Goal: Check status

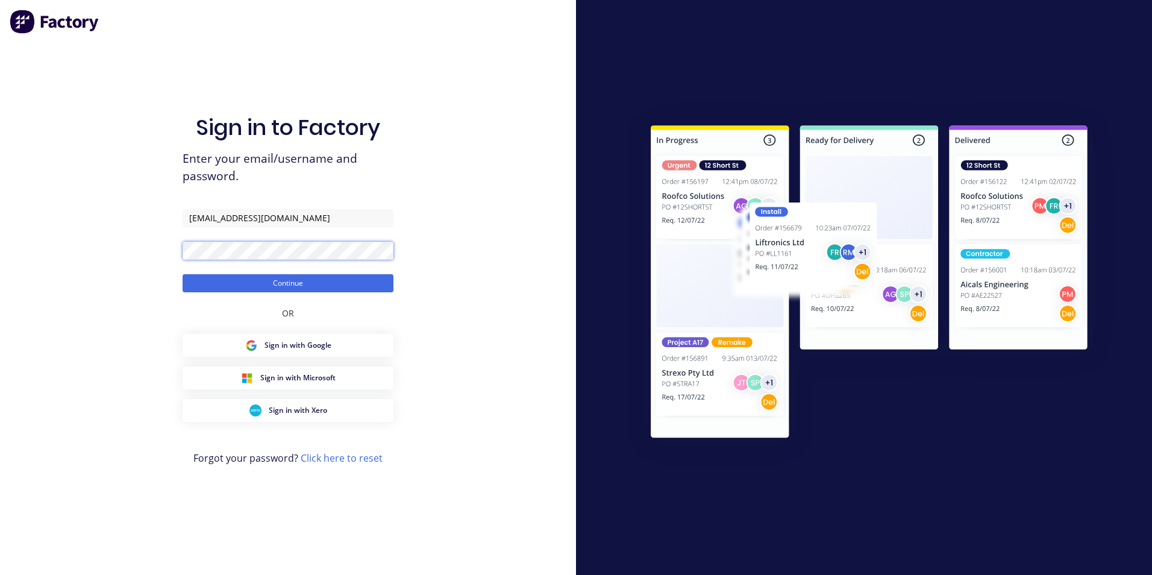
click at [183, 274] on button "Continue" at bounding box center [288, 283] width 211 height 18
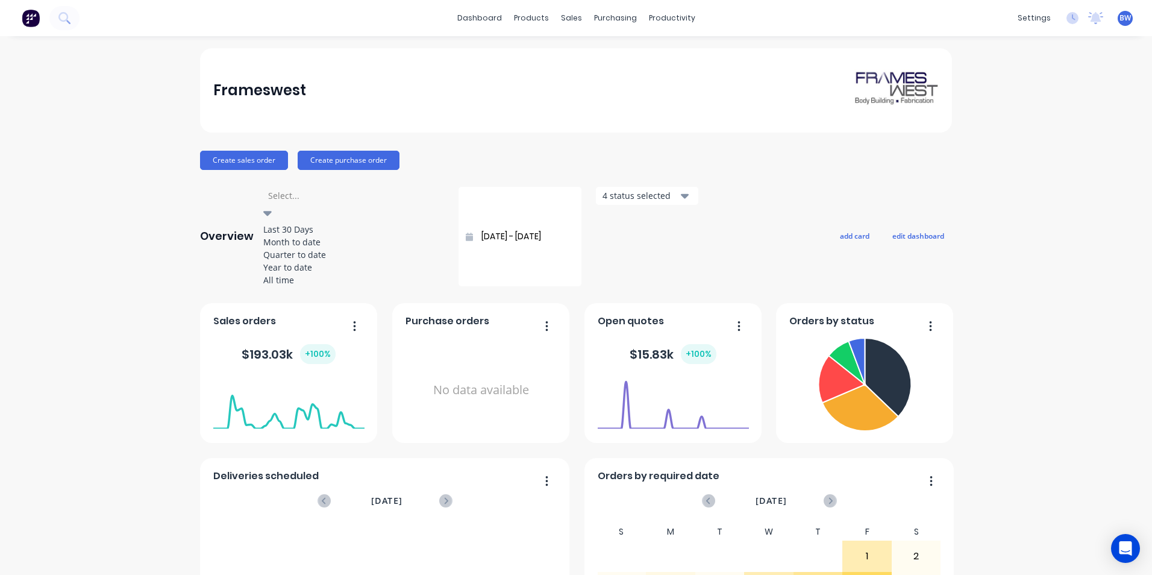
click at [272, 206] on div at bounding box center [267, 213] width 8 height 14
click at [337, 248] on div "Month to date" at bounding box center [353, 242] width 181 height 13
type input "[DATE] - [DATE]"
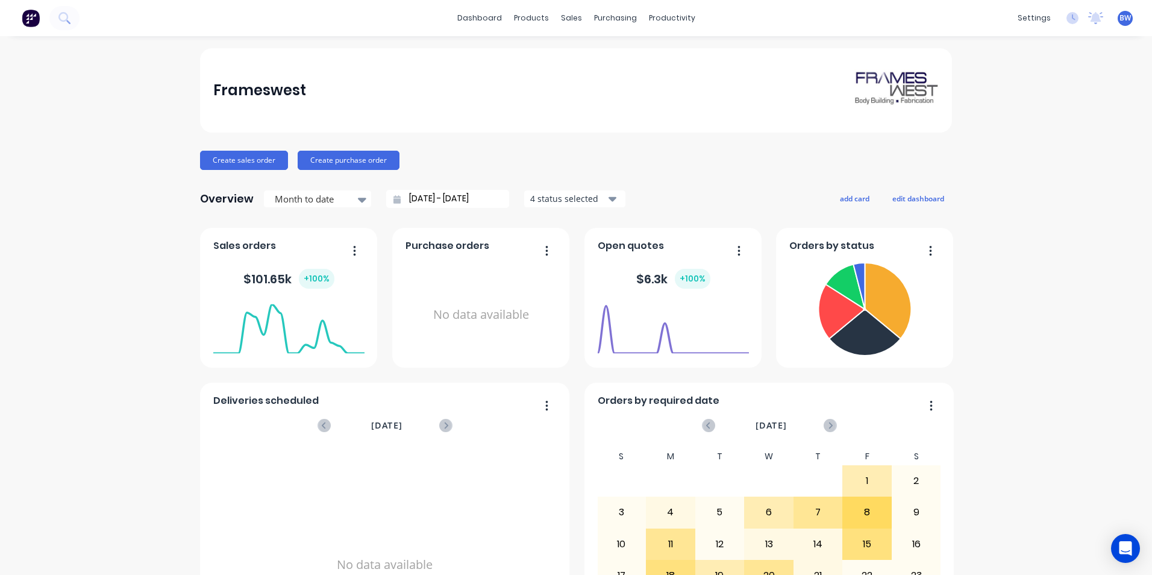
click at [559, 198] on div "4 status selected" at bounding box center [568, 198] width 76 height 13
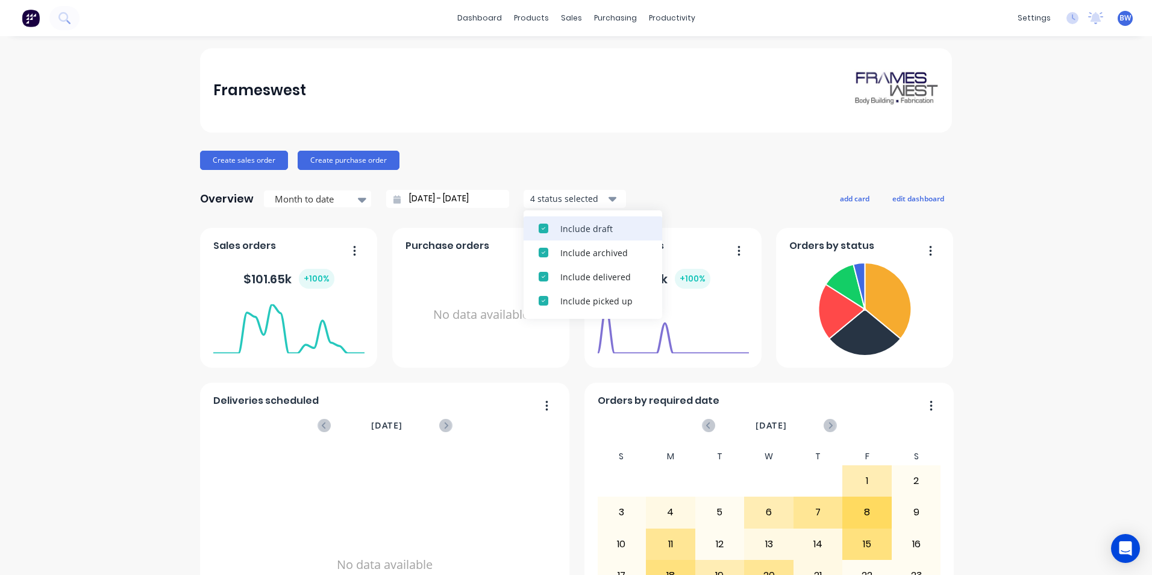
click at [562, 222] on div "Include draft" at bounding box center [603, 228] width 87 height 13
click at [562, 246] on div "Include archived" at bounding box center [603, 252] width 87 height 13
click at [571, 171] on div "Frameswest Create sales order Create purchase order Overview Month to date [DAT…" at bounding box center [576, 362] width 752 height 629
